Goal: Information Seeking & Learning: Learn about a topic

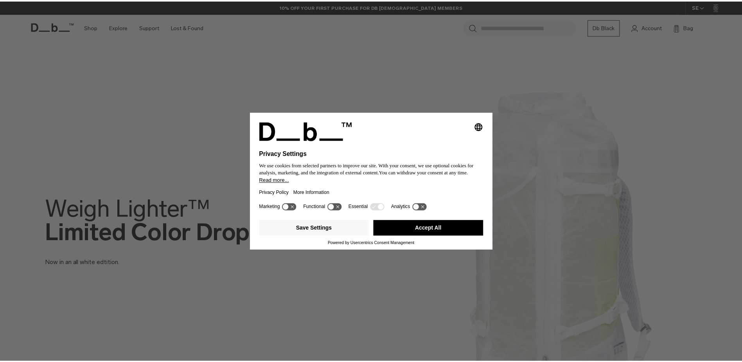
scroll to position [274, 0]
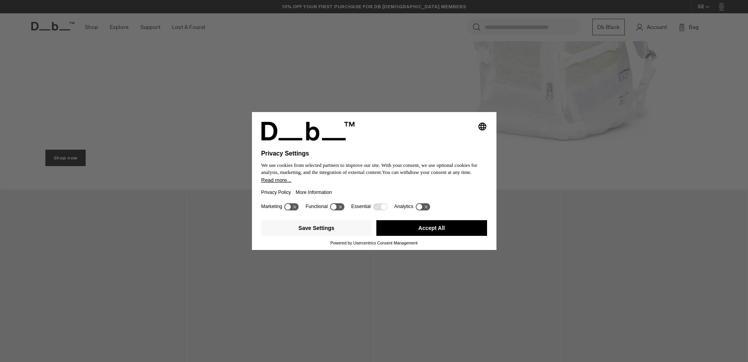
click at [440, 228] on button "Accept All" at bounding box center [431, 228] width 111 height 16
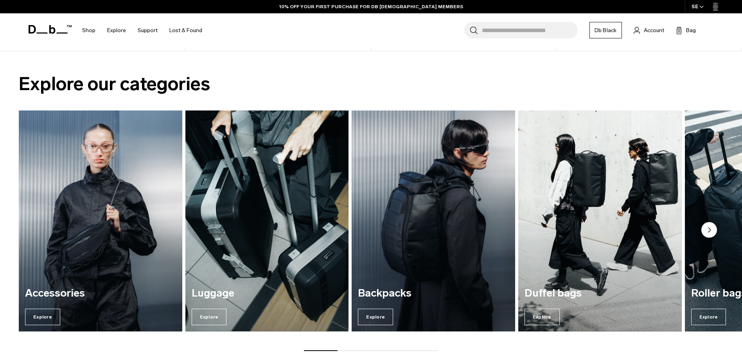
scroll to position [743, 0]
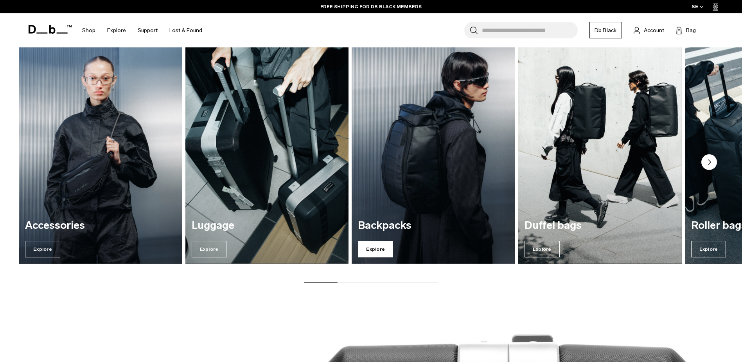
click at [383, 250] on span "Explore" at bounding box center [375, 249] width 35 height 16
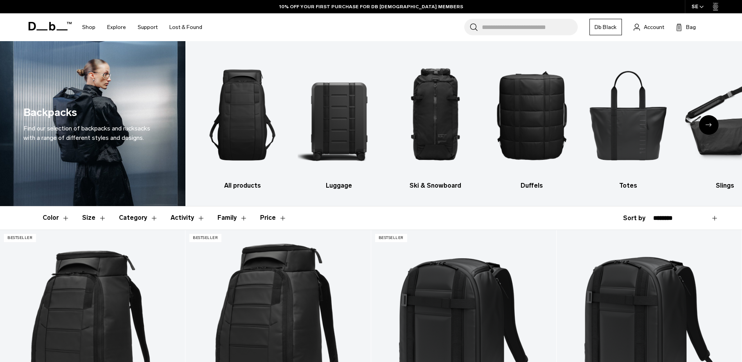
click at [709, 126] on icon "Next slide" at bounding box center [709, 125] width 6 height 4
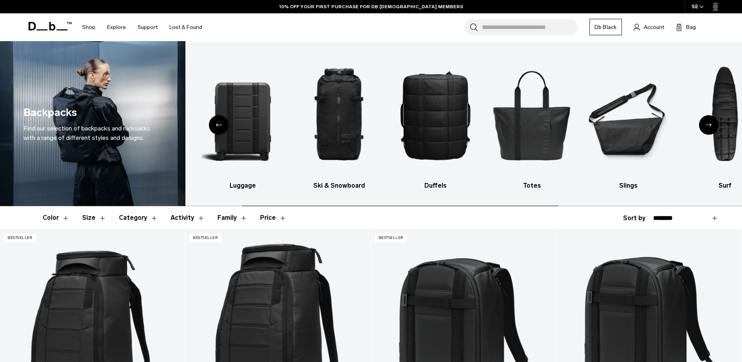
click at [713, 122] on div "Next slide" at bounding box center [709, 125] width 20 height 20
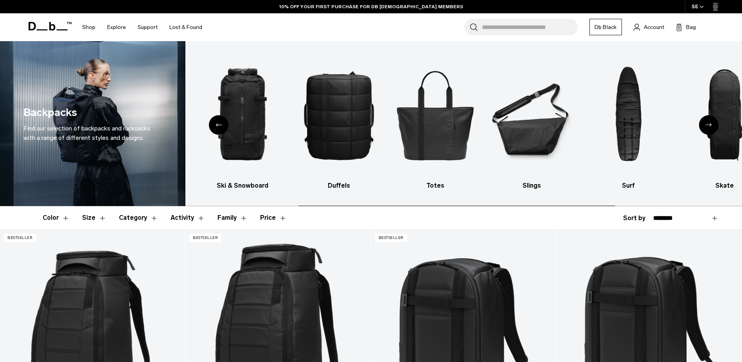
click at [713, 122] on div "Next slide" at bounding box center [709, 125] width 20 height 20
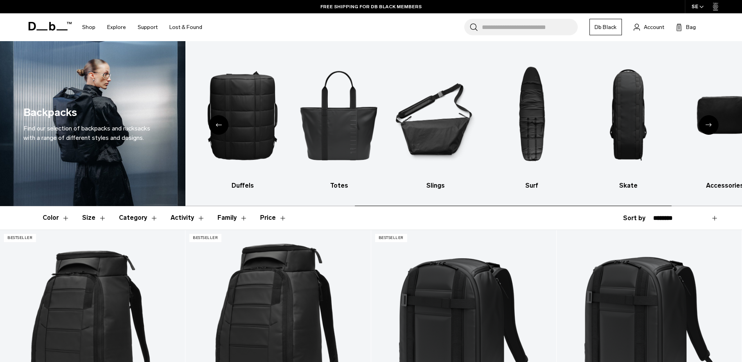
click at [713, 122] on div "Next slide" at bounding box center [709, 125] width 20 height 20
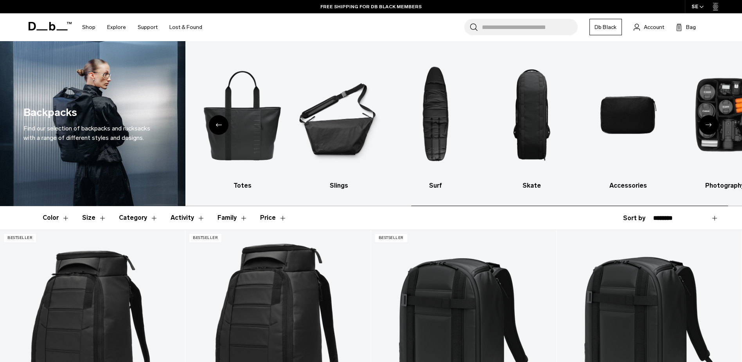
click at [713, 122] on div "Next slide" at bounding box center [709, 125] width 20 height 20
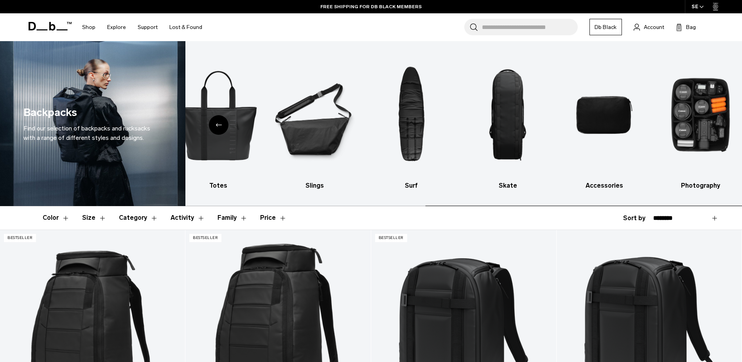
click at [713, 122] on img "10 / 10" at bounding box center [701, 115] width 83 height 124
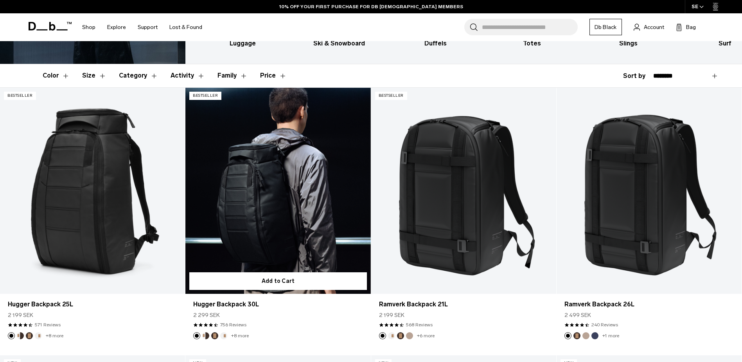
scroll to position [117, 0]
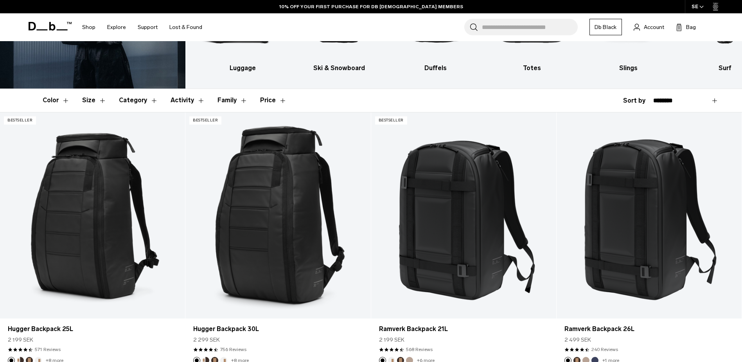
click at [99, 101] on button "Size" at bounding box center [94, 100] width 24 height 23
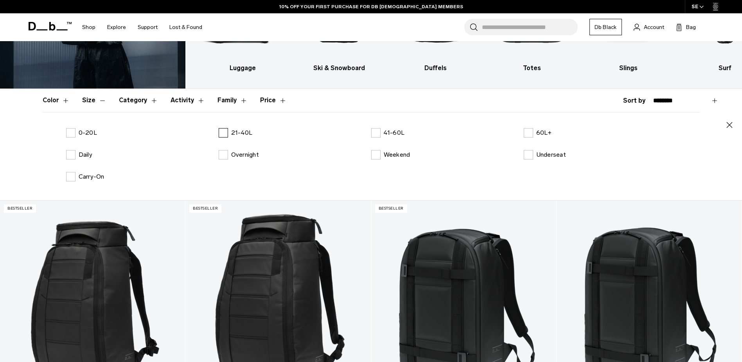
click at [220, 132] on label "21-40L" at bounding box center [236, 132] width 34 height 9
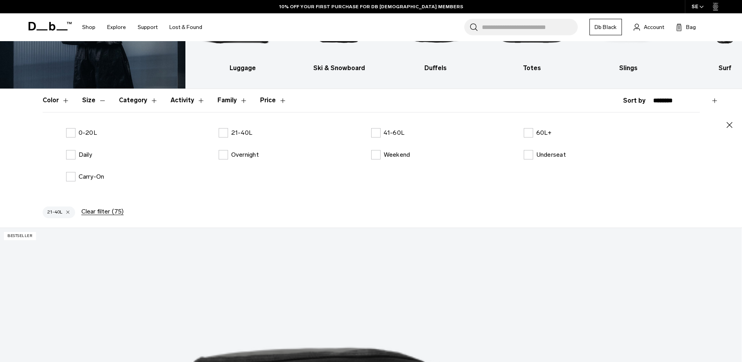
click at [731, 124] on icon "button" at bounding box center [730, 125] width 6 height 6
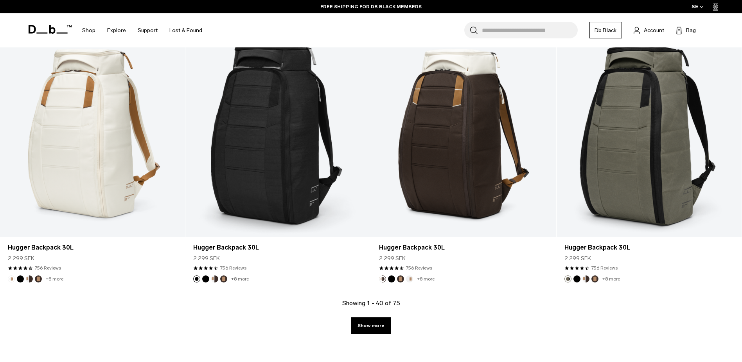
scroll to position [2635, 0]
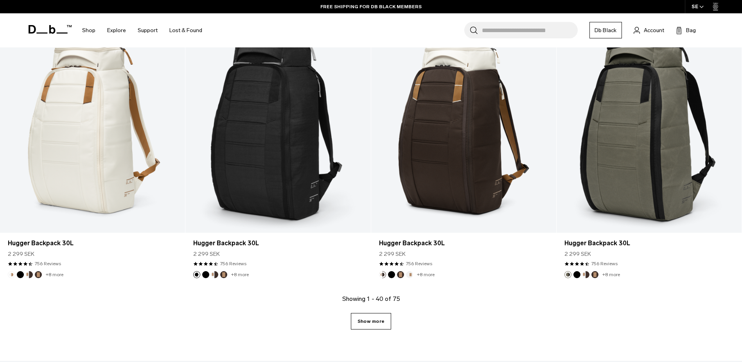
click at [371, 321] on link "Show more" at bounding box center [371, 321] width 40 height 16
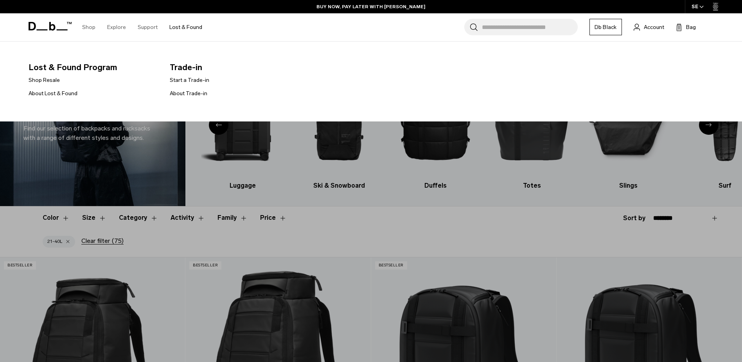
click at [185, 28] on link "Lost & Found" at bounding box center [185, 27] width 33 height 28
